Goal: Find specific page/section: Find specific page/section

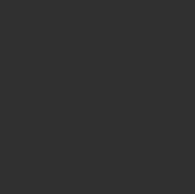
select select "10"
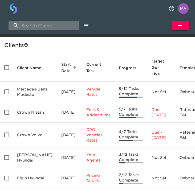
click at [51, 28] on input "search" at bounding box center [44, 25] width 71 height 9
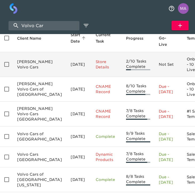
scroll to position [32, 0]
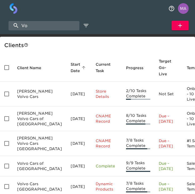
type input "V"
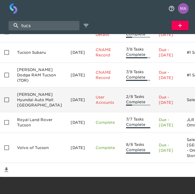
scroll to position [104, 0]
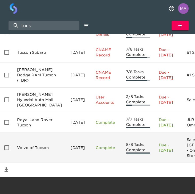
type input "tucs"
click at [37, 141] on td "Volvo of Tucson" at bounding box center [39, 148] width 53 height 30
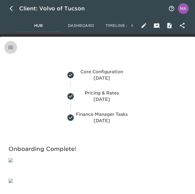
click at [11, 46] on icon "button" at bounding box center [10, 47] width 5 height 3
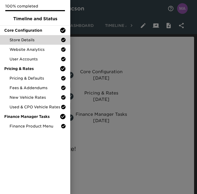
click at [22, 37] on span "Store Details" at bounding box center [35, 39] width 51 height 5
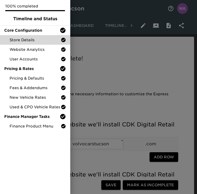
click at [114, 67] on div at bounding box center [98, 97] width 197 height 194
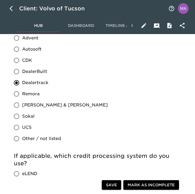
scroll to position [514, 0]
